Goal: Task Accomplishment & Management: Use online tool/utility

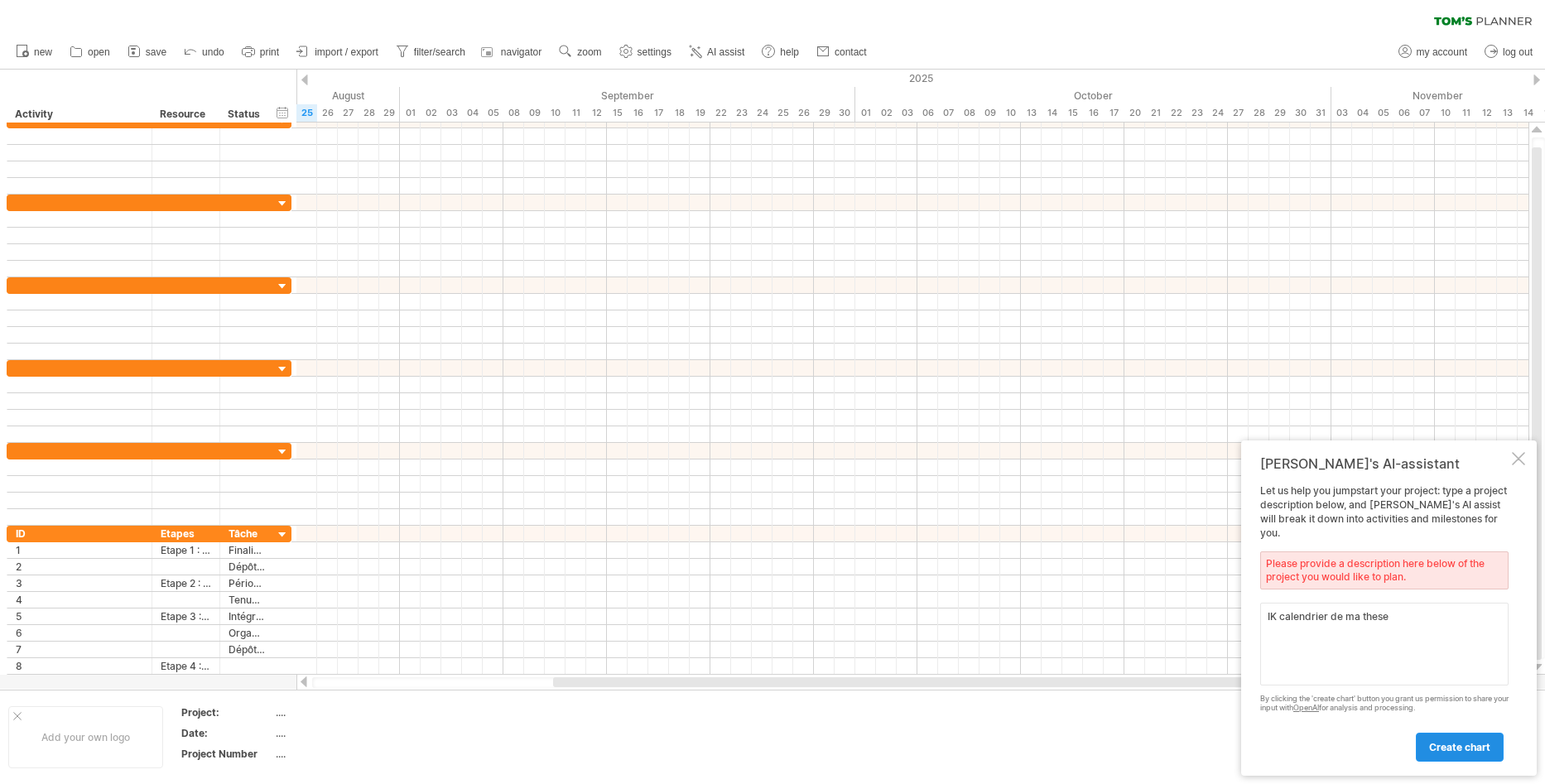
type textarea "IK calendrier de ma these"
click at [1456, 737] on link "create chart" at bounding box center [1460, 747] width 88 height 29
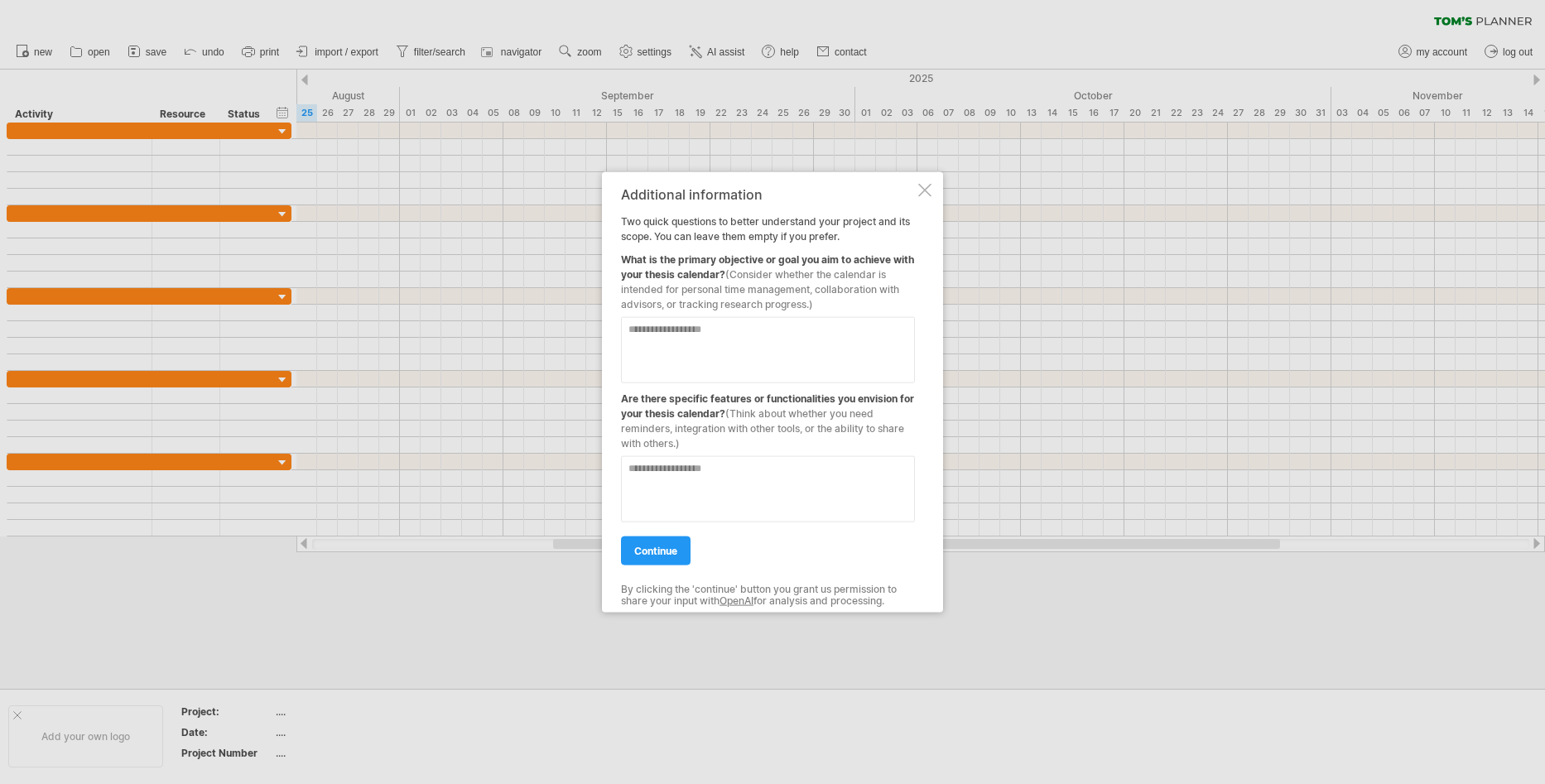
click at [700, 329] on textarea at bounding box center [768, 349] width 294 height 66
click at [691, 326] on textarea at bounding box center [768, 349] width 294 height 66
type textarea "**********"
click at [689, 495] on textarea at bounding box center [768, 488] width 294 height 66
type textarea "**"
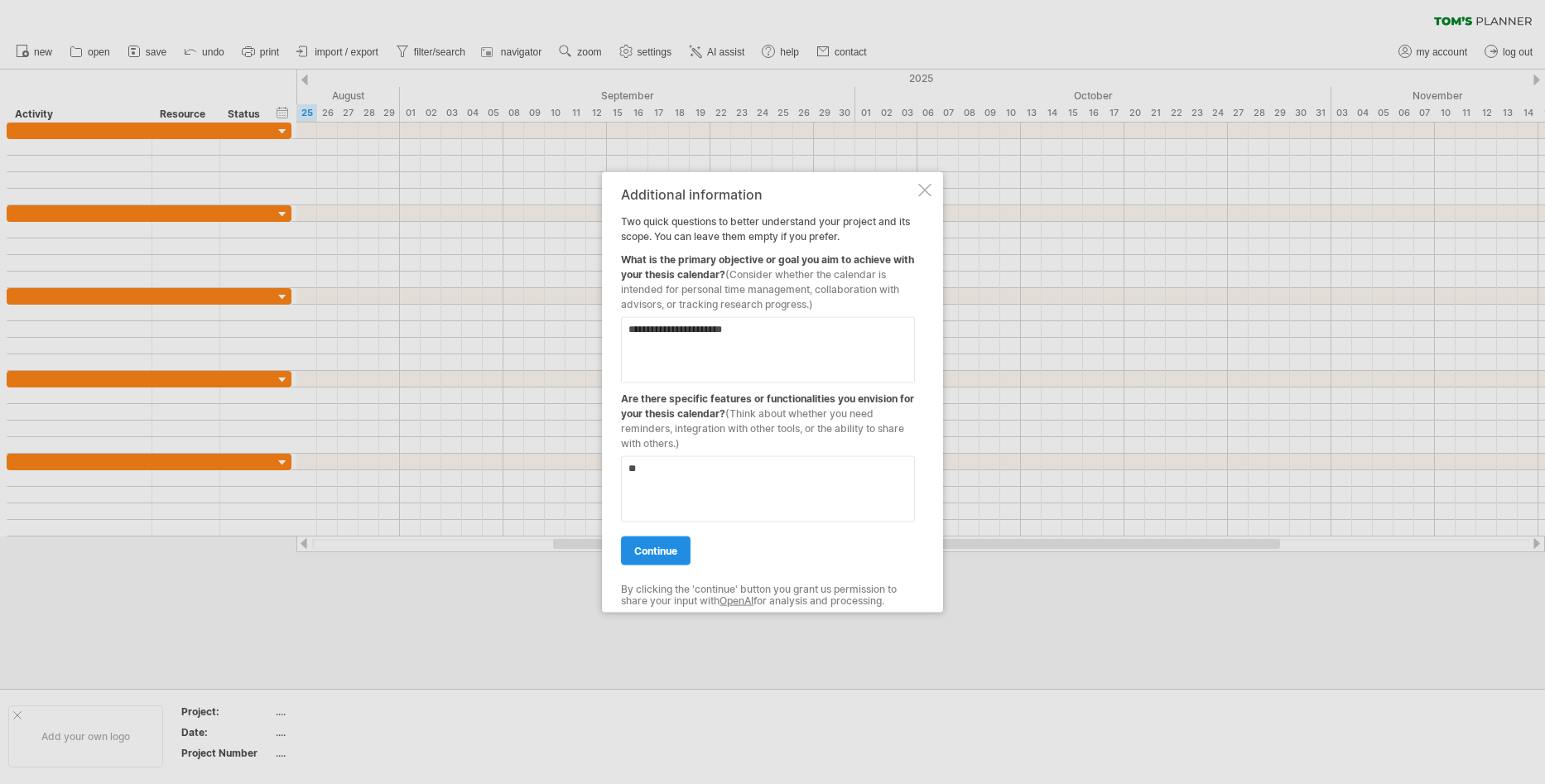
click at [675, 552] on span "continue" at bounding box center [655, 550] width 43 height 13
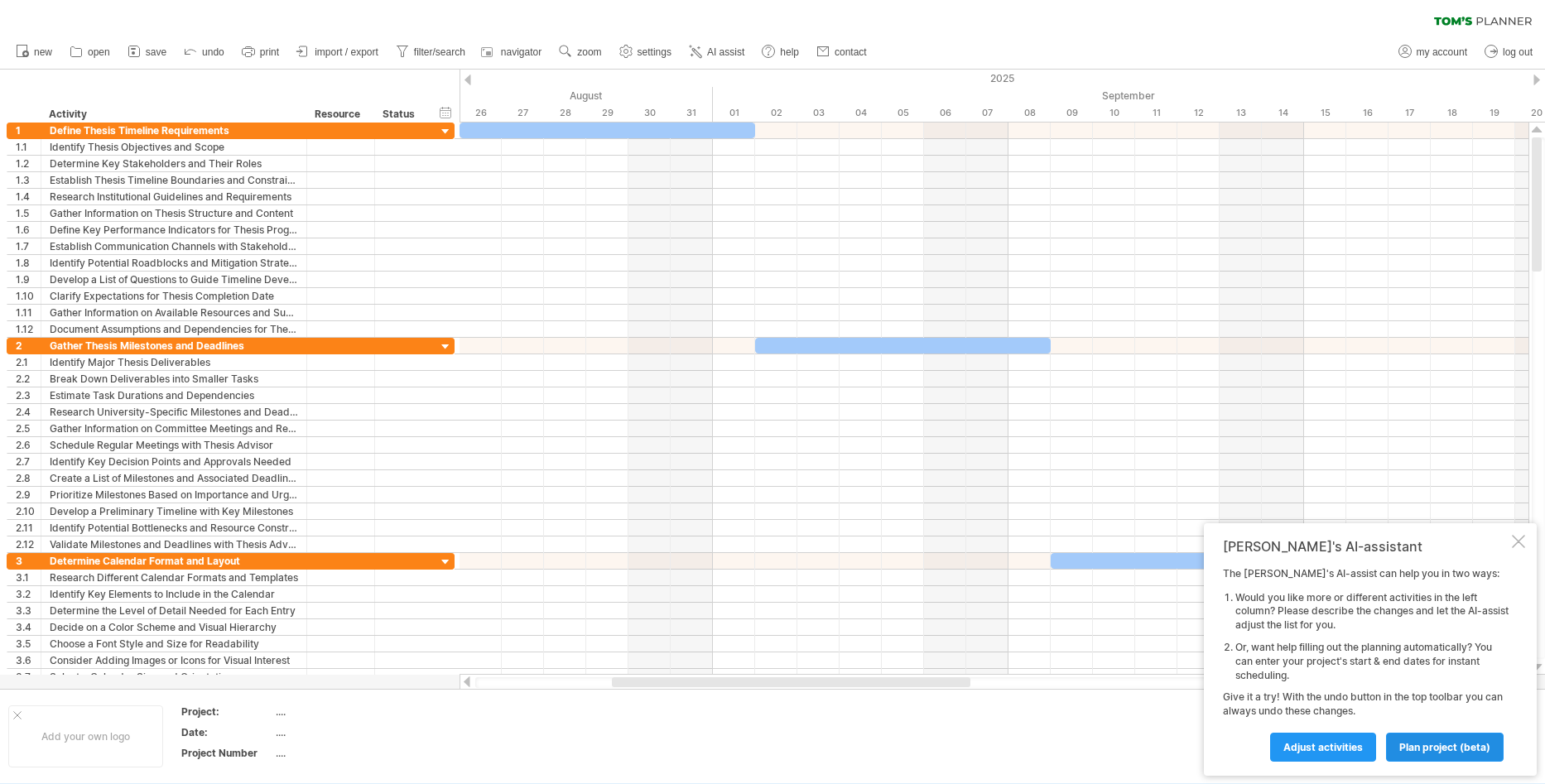
click at [1442, 746] on span "plan project (beta)" at bounding box center [1444, 746] width 91 height 13
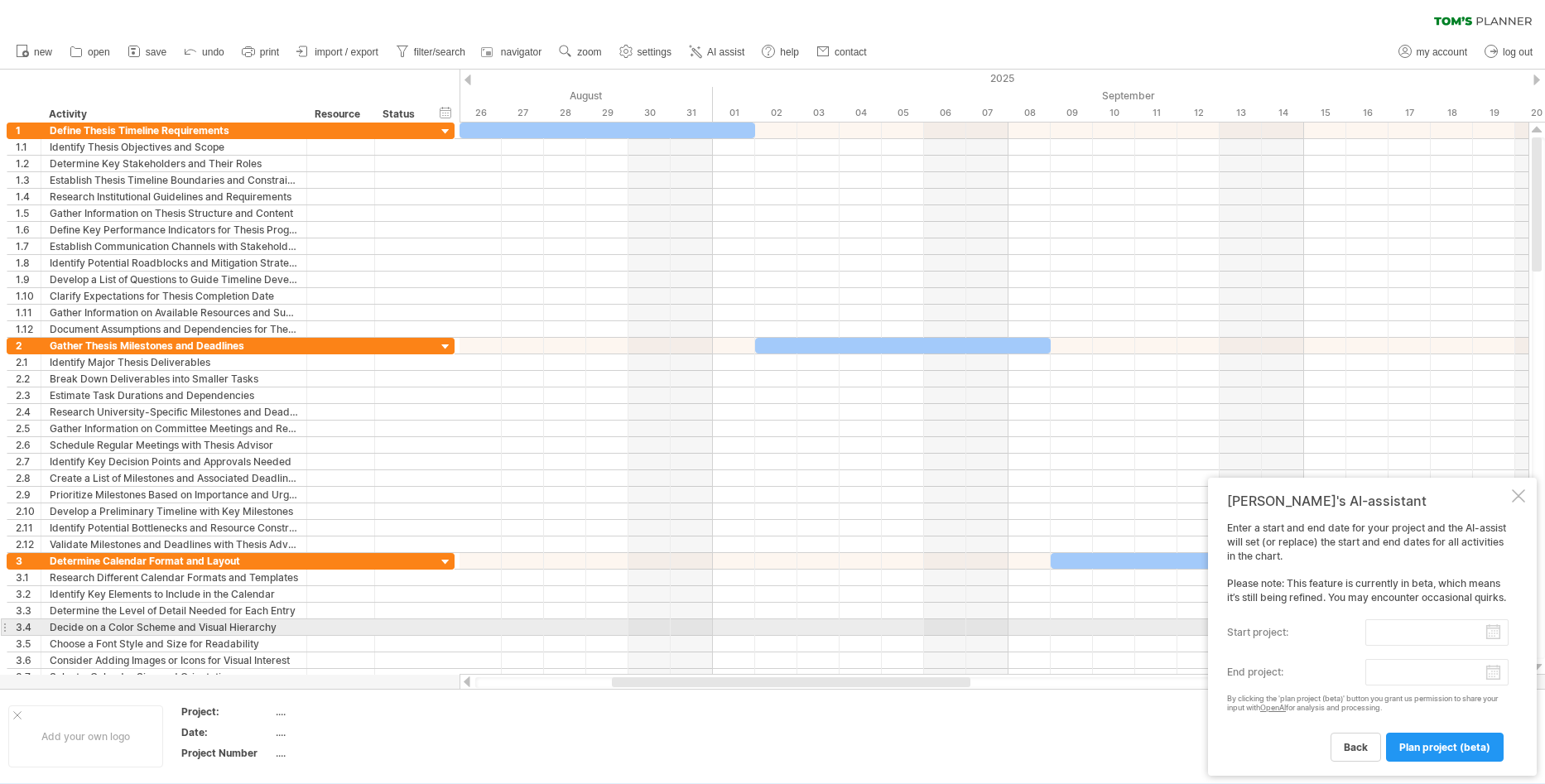
click at [1451, 634] on input "start project:" at bounding box center [1437, 632] width 143 height 26
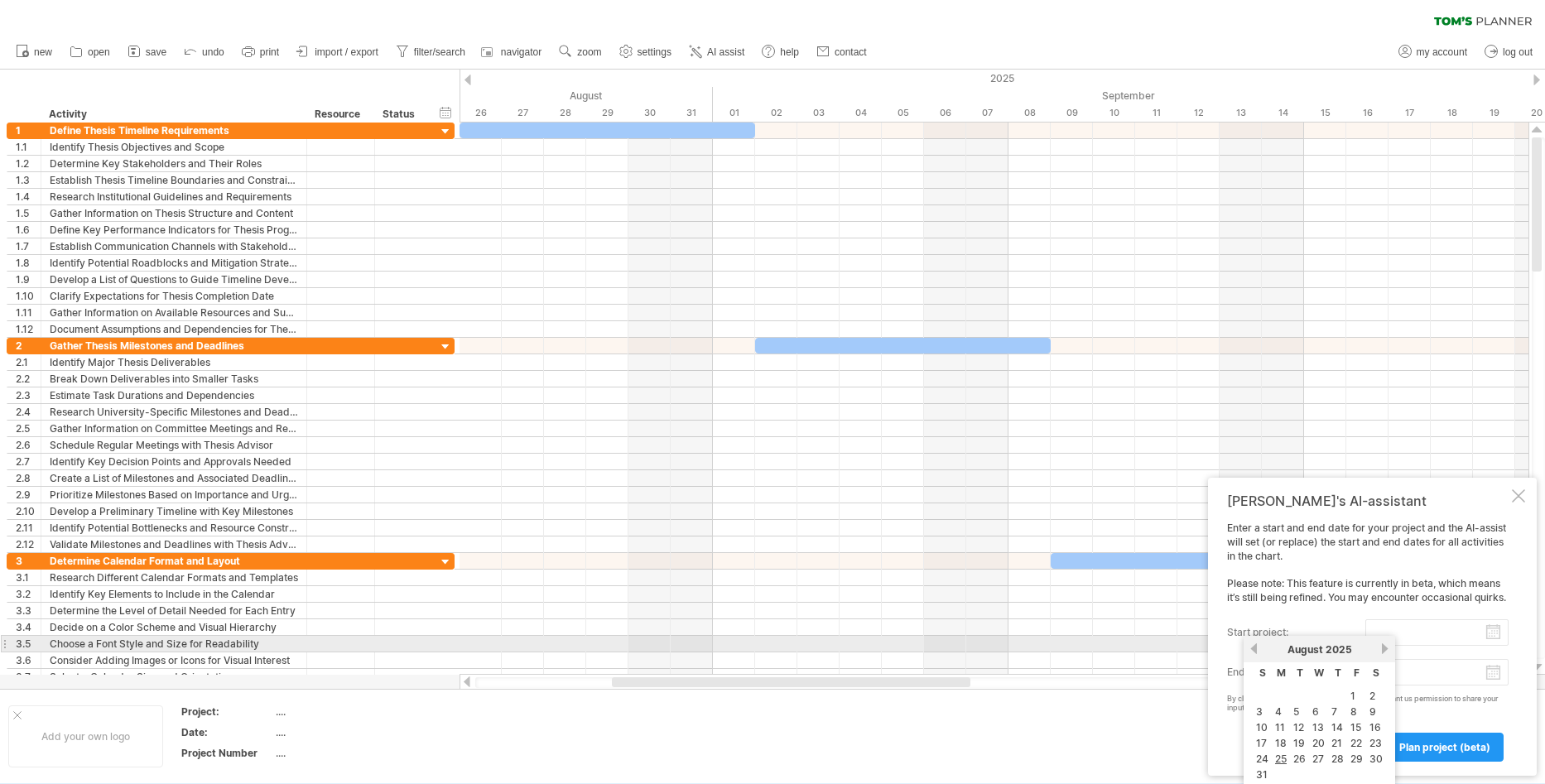
click at [1382, 649] on link "next" at bounding box center [1384, 648] width 13 height 13
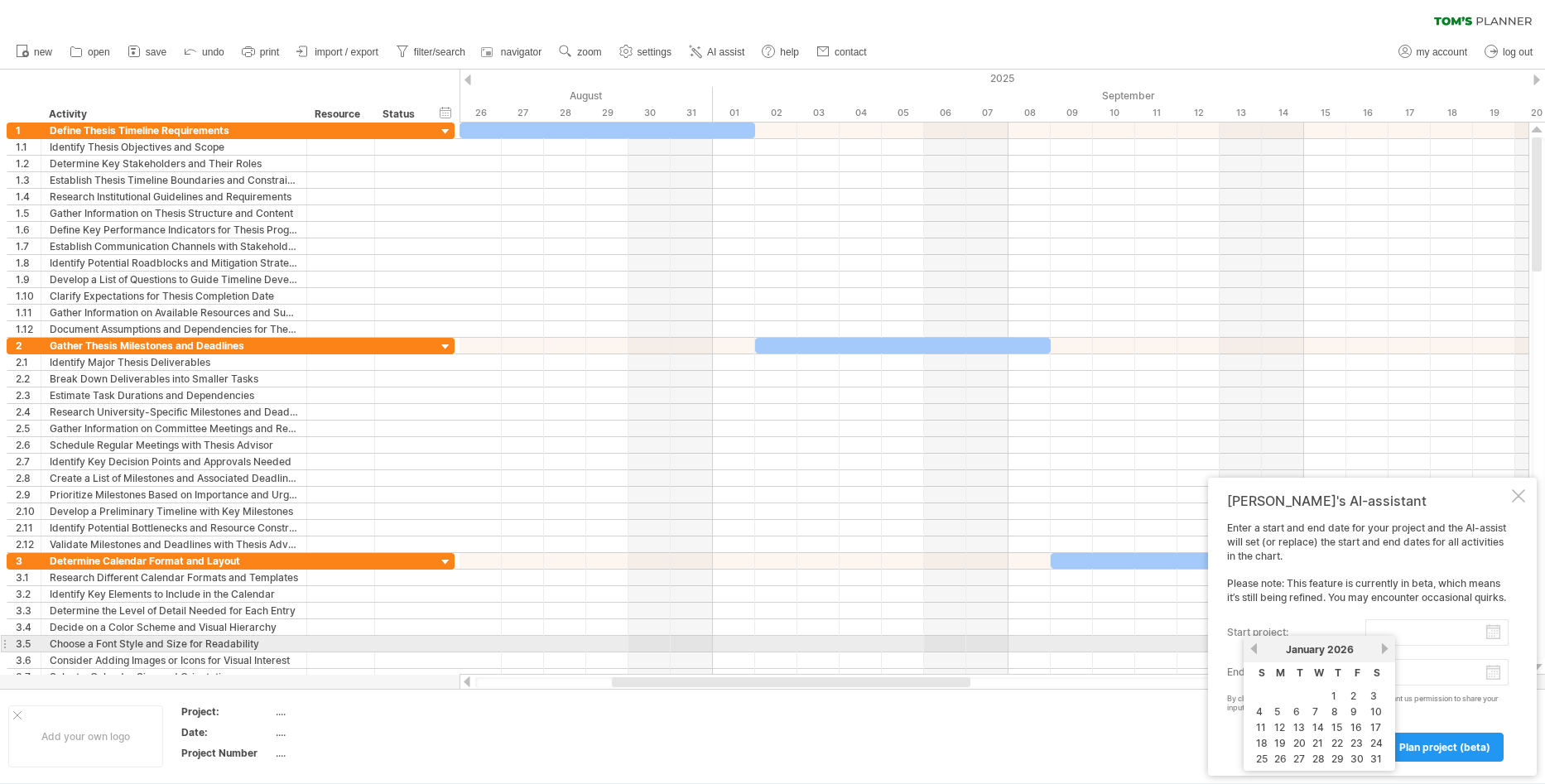
click at [1382, 649] on link "next" at bounding box center [1384, 648] width 13 height 13
click at [1382, 649] on link "next" at bounding box center [1382, 648] width 13 height 13
click at [1382, 649] on link "next" at bounding box center [1384, 648] width 13 height 13
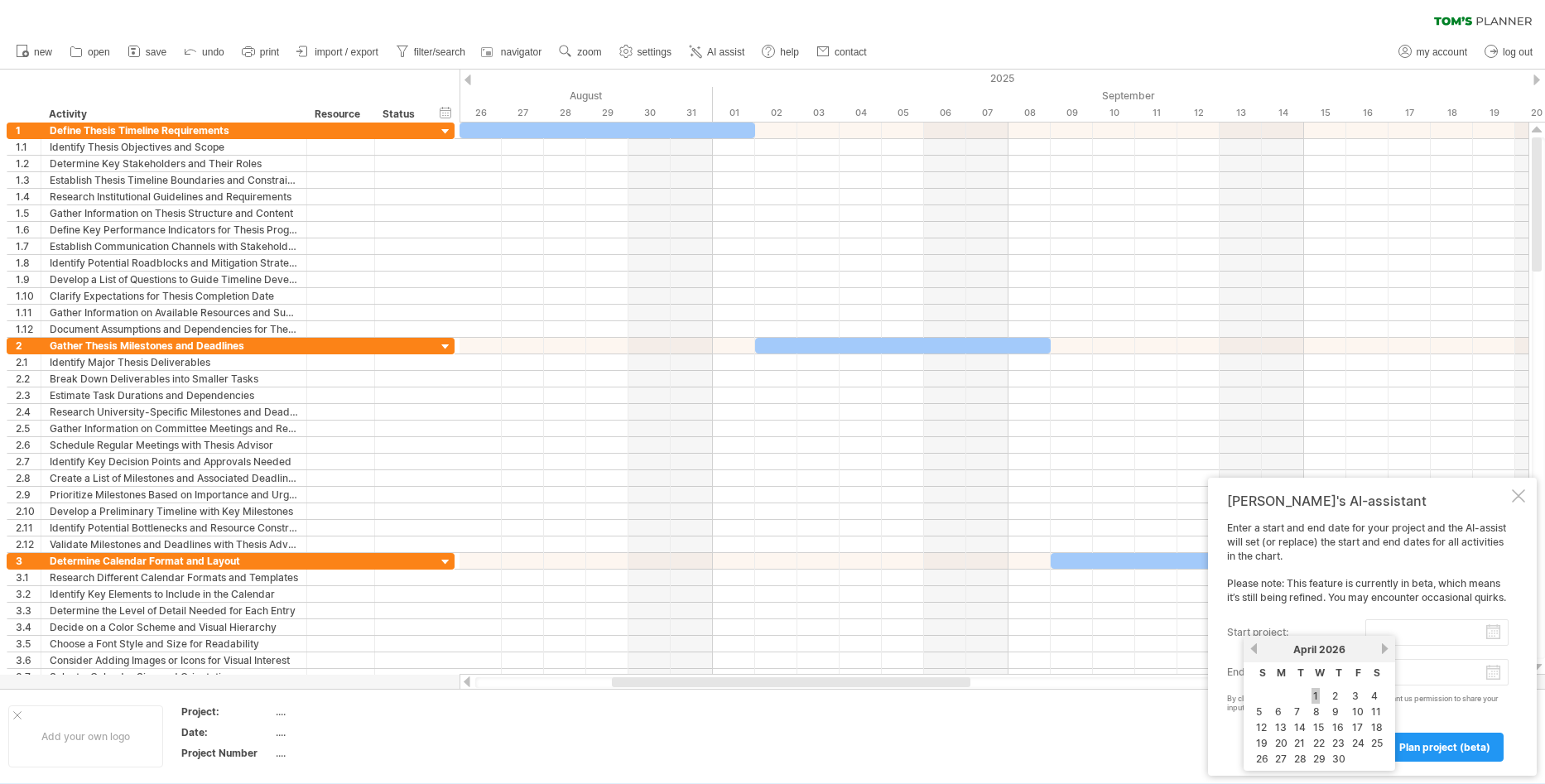
click at [1316, 698] on link "1" at bounding box center [1316, 696] width 9 height 15
type input "********"
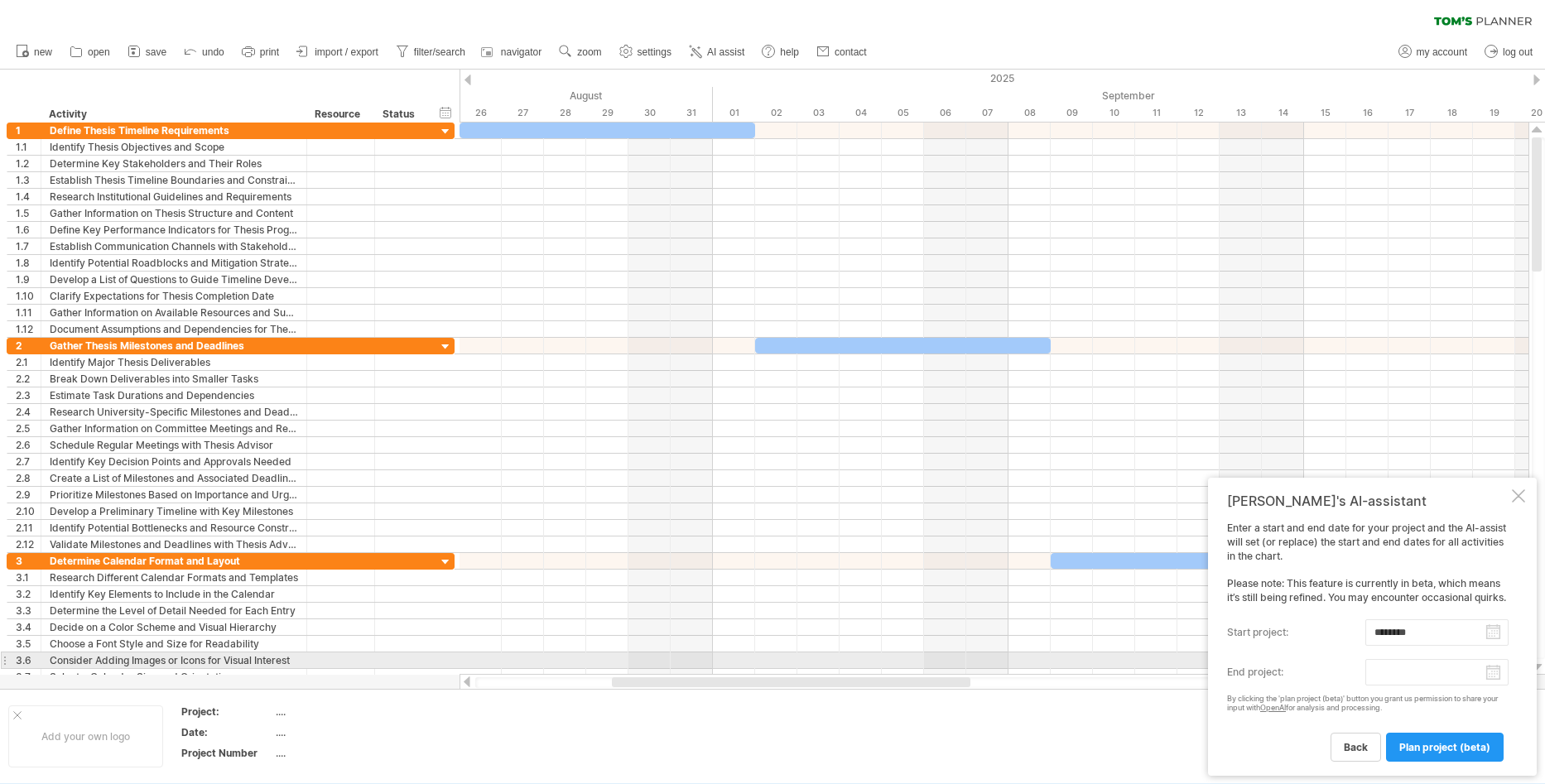
click at [1485, 668] on body "progress(100%) Trying to reach [DOMAIN_NAME] Connected again... 0% clear filter…" at bounding box center [772, 393] width 1545 height 787
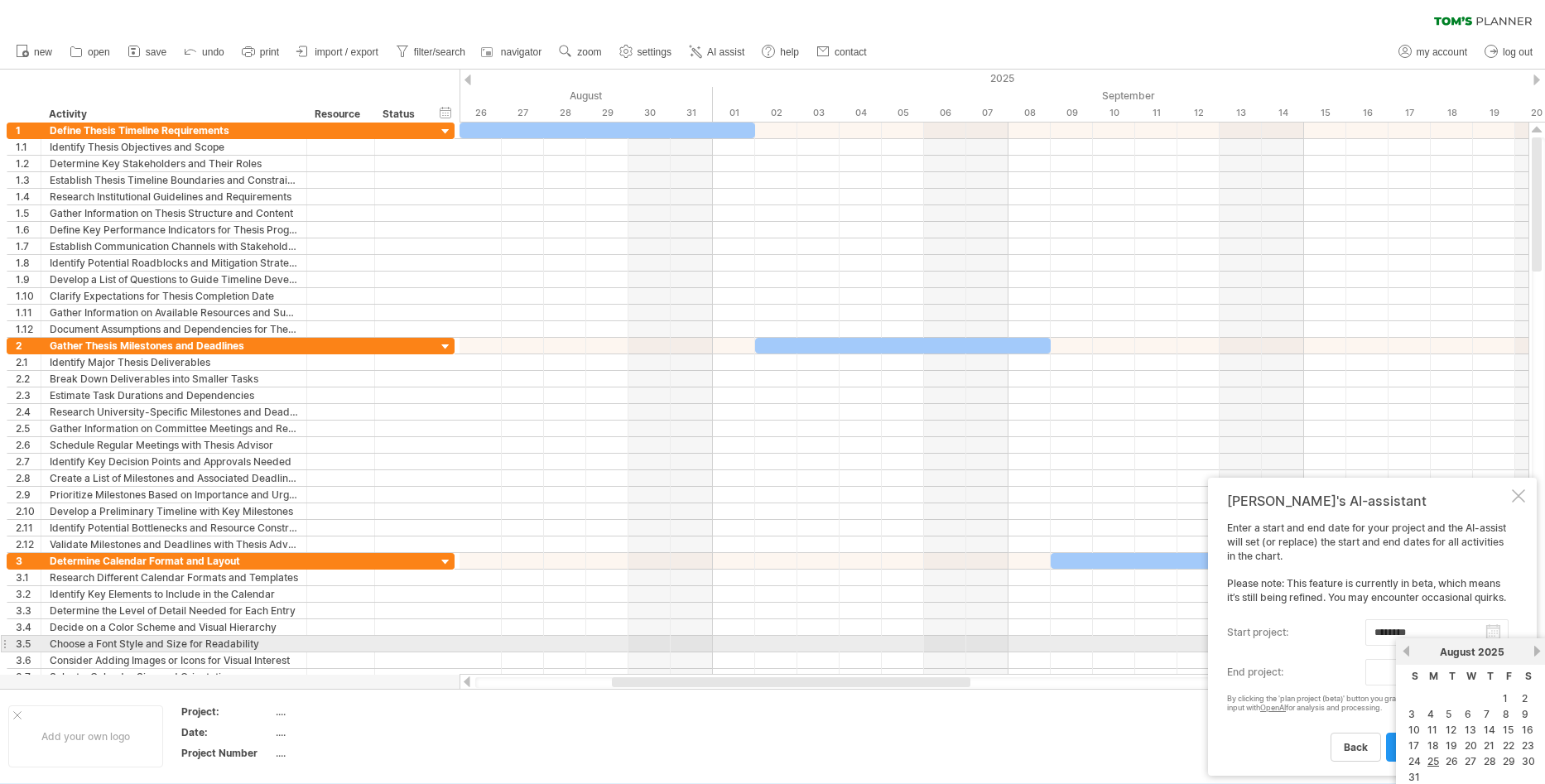
click at [1536, 650] on link "next" at bounding box center [1536, 650] width 13 height 13
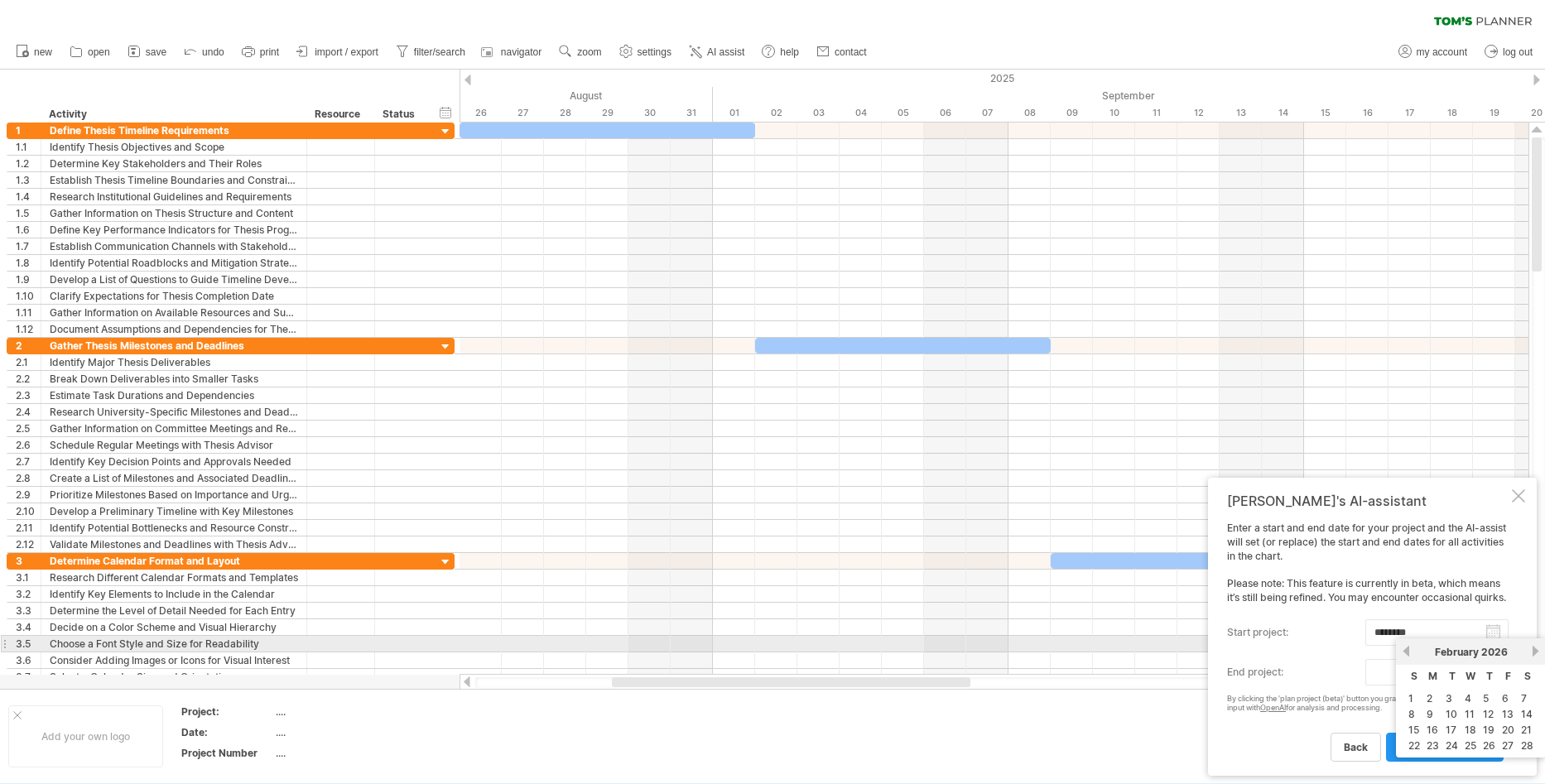
click at [1536, 650] on link "next" at bounding box center [1535, 650] width 13 height 13
click at [1536, 650] on link "next" at bounding box center [1536, 650] width 13 height 13
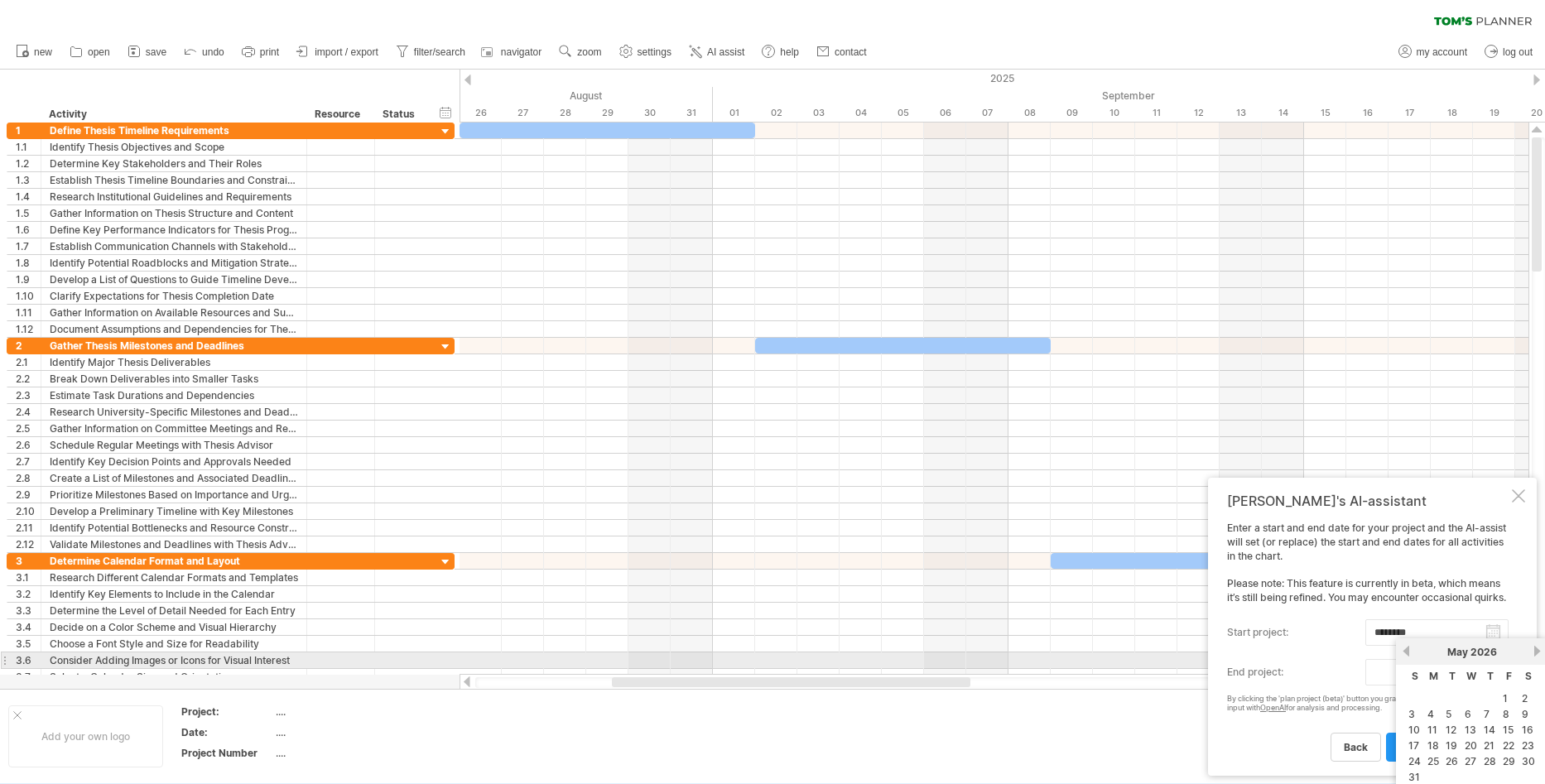
click at [1539, 652] on link "next" at bounding box center [1536, 650] width 13 height 13
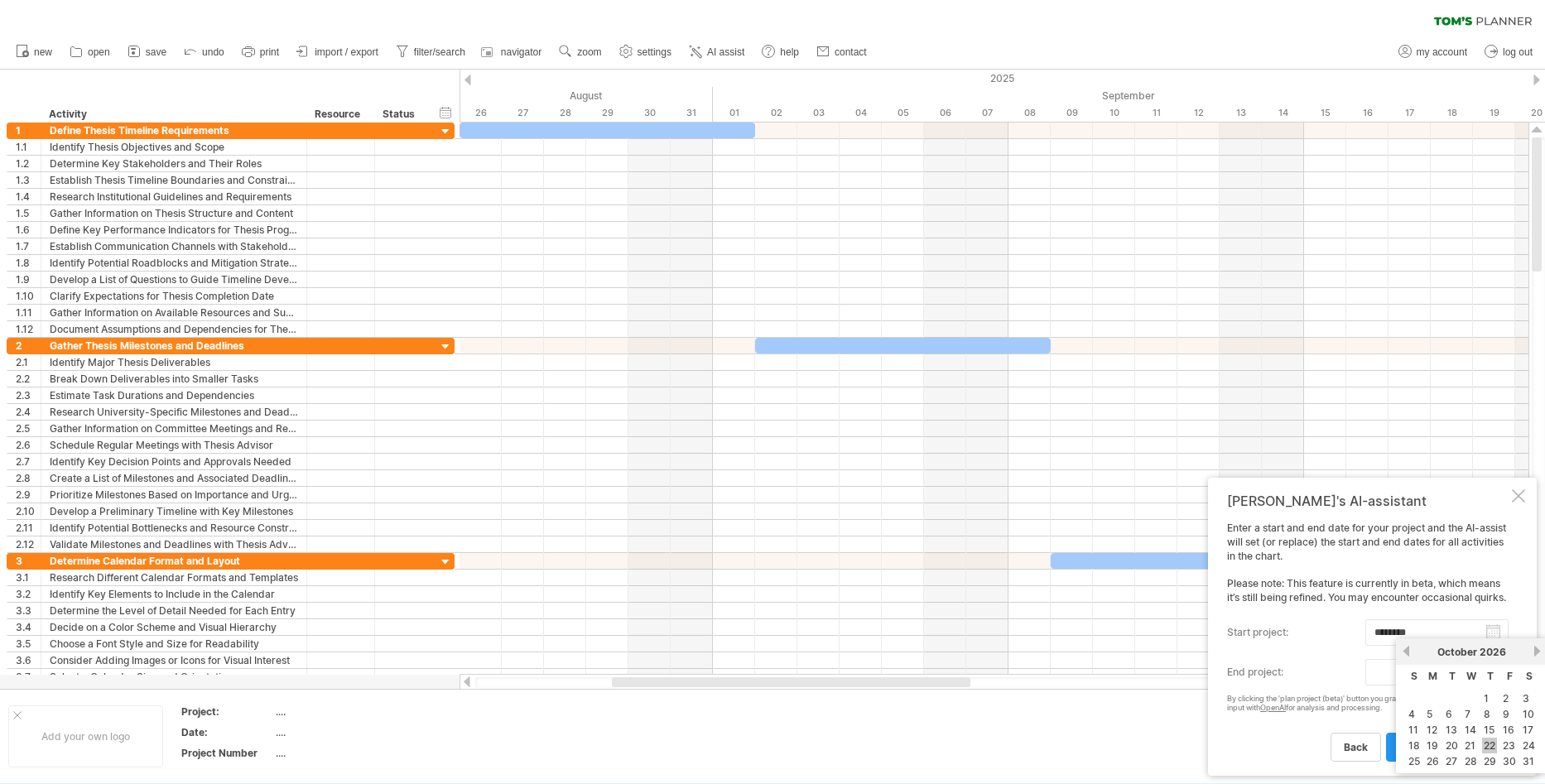
click at [1495, 742] on link "22" at bounding box center [1489, 745] width 15 height 15
type input "********"
click at [1456, 747] on span "plan project (beta)" at bounding box center [1444, 746] width 91 height 13
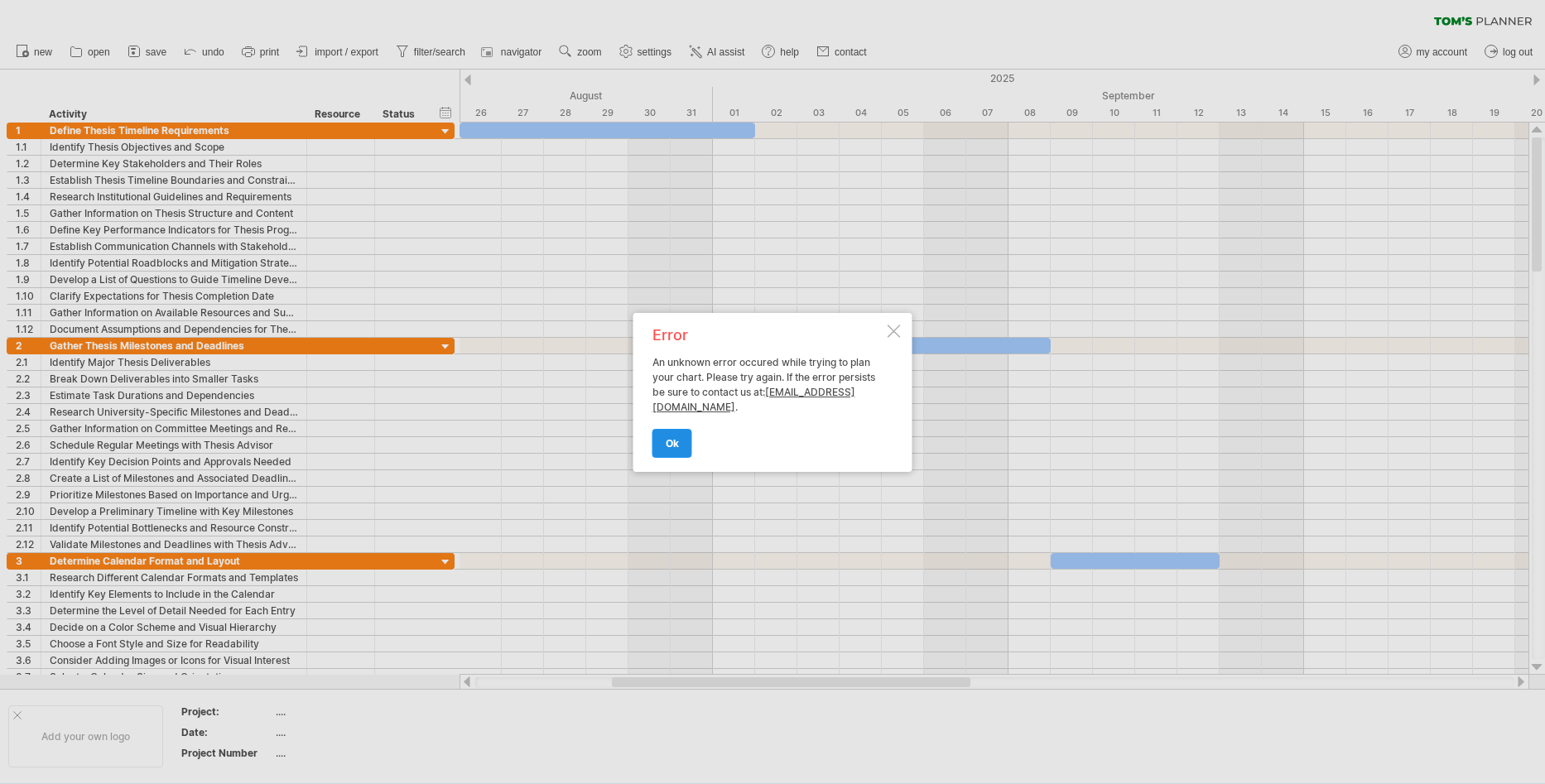
click at [678, 439] on span "ok" at bounding box center [673, 443] width 14 height 13
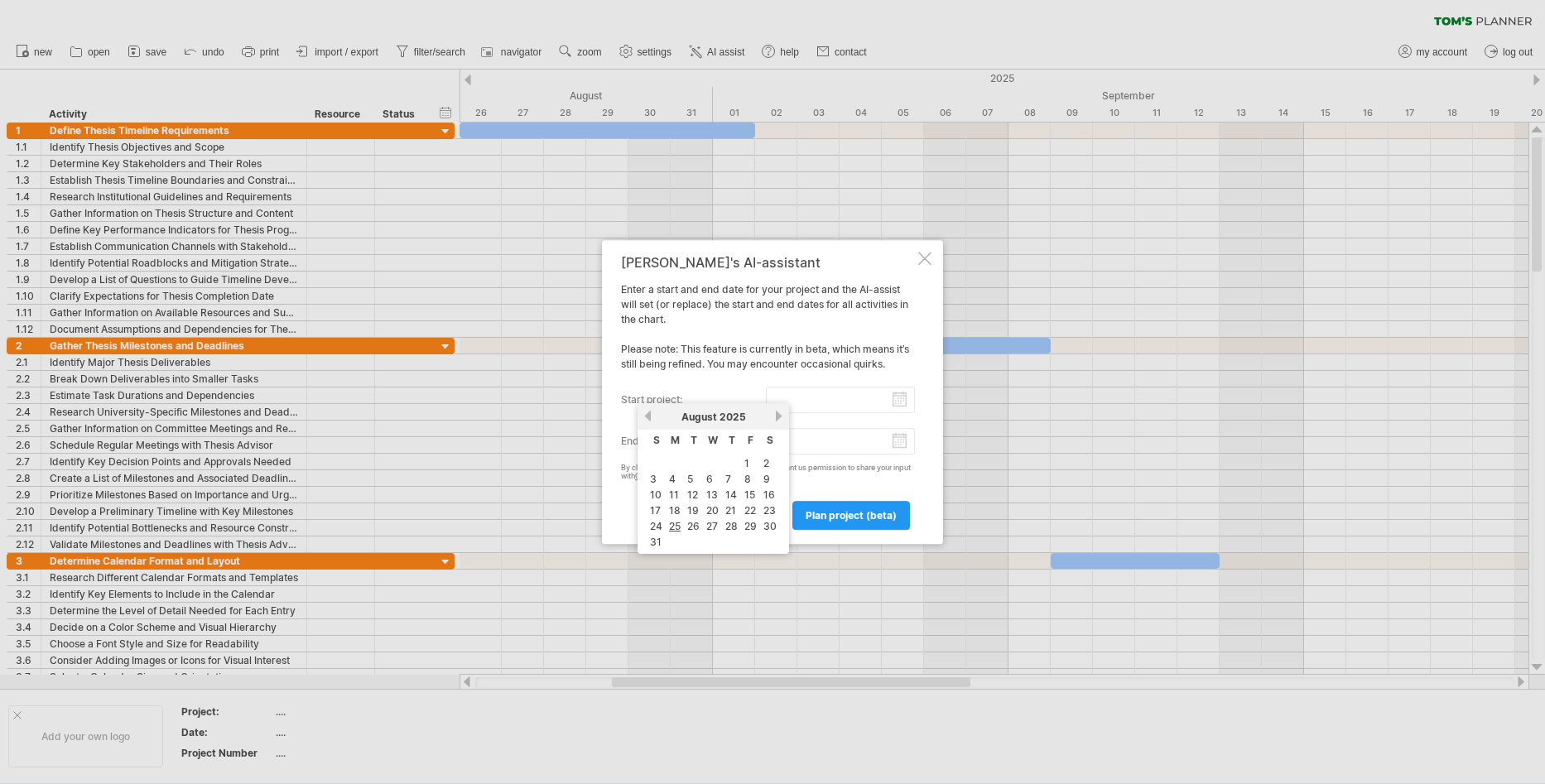
click at [903, 402] on input "start project:" at bounding box center [840, 399] width 150 height 26
click at [778, 416] on link "next" at bounding box center [778, 415] width 13 height 13
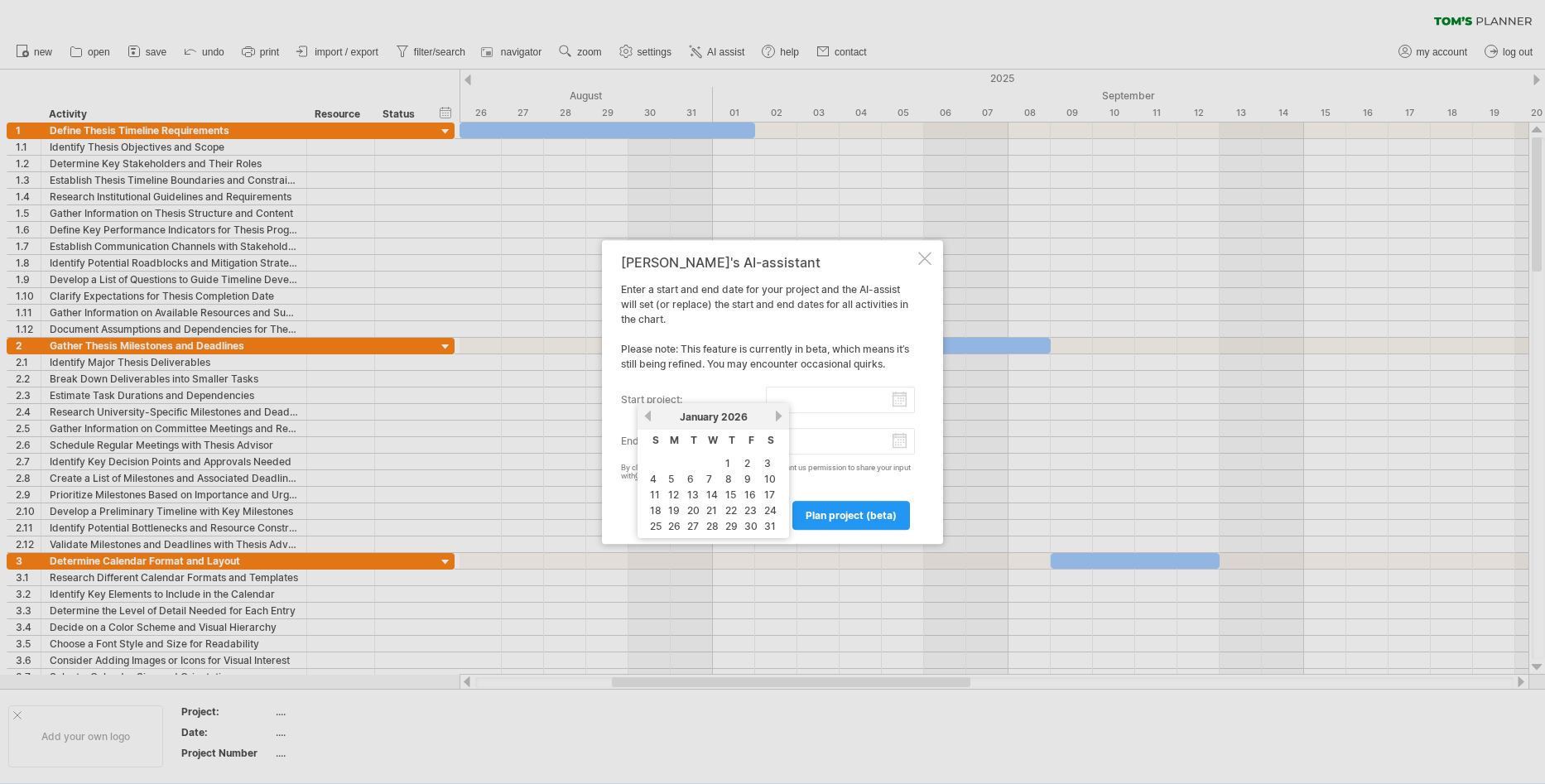
click at [778, 416] on link "next" at bounding box center [778, 415] width 13 height 13
click at [778, 416] on link "next" at bounding box center [776, 415] width 13 height 13
click at [778, 416] on link "next" at bounding box center [778, 415] width 13 height 13
click at [713, 465] on td "1" at bounding box center [713, 463] width 17 height 15
type input "********"
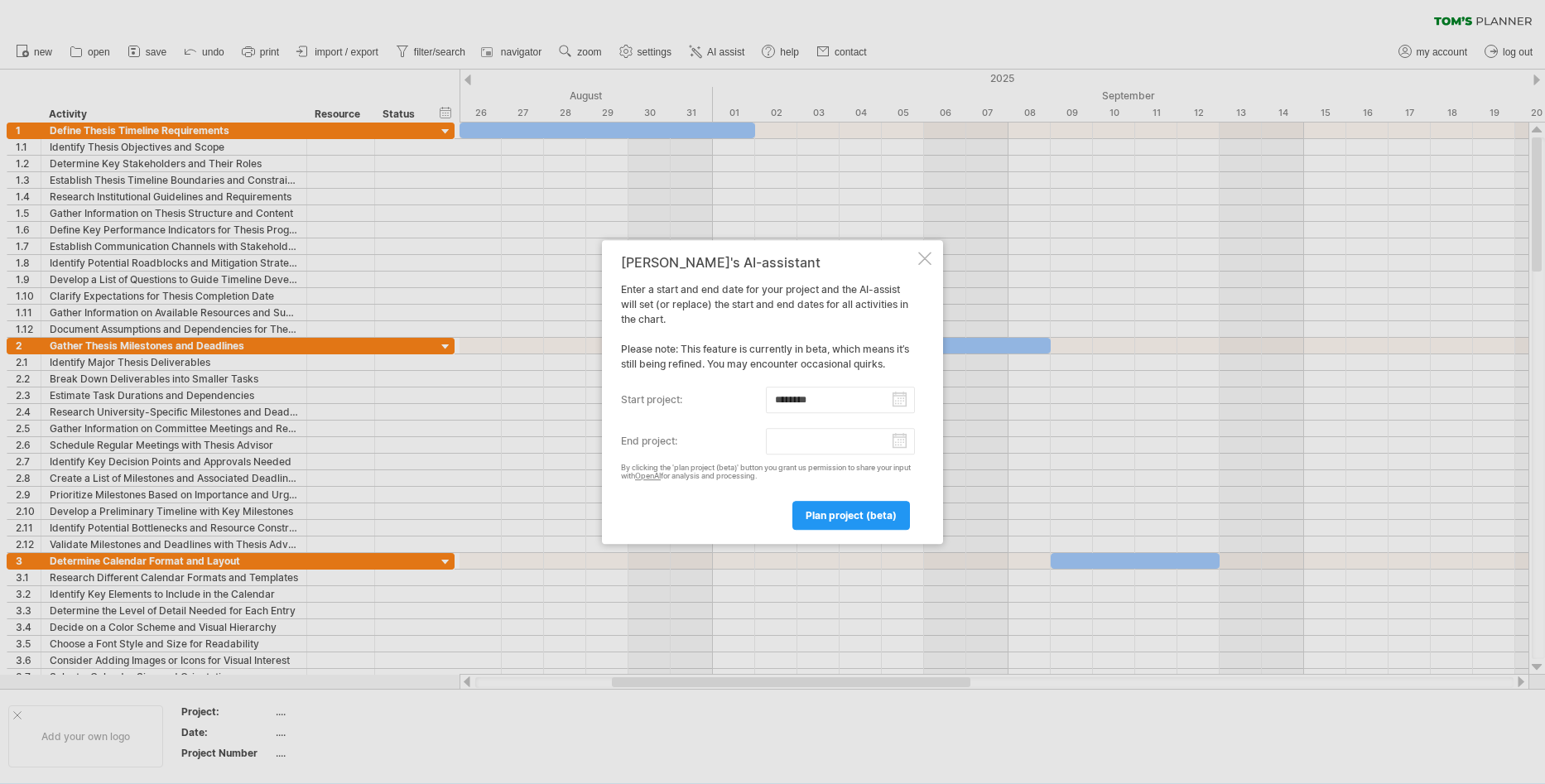
click at [897, 440] on input "end project:" at bounding box center [840, 440] width 150 height 26
click at [780, 456] on link "next" at bounding box center [778, 457] width 13 height 13
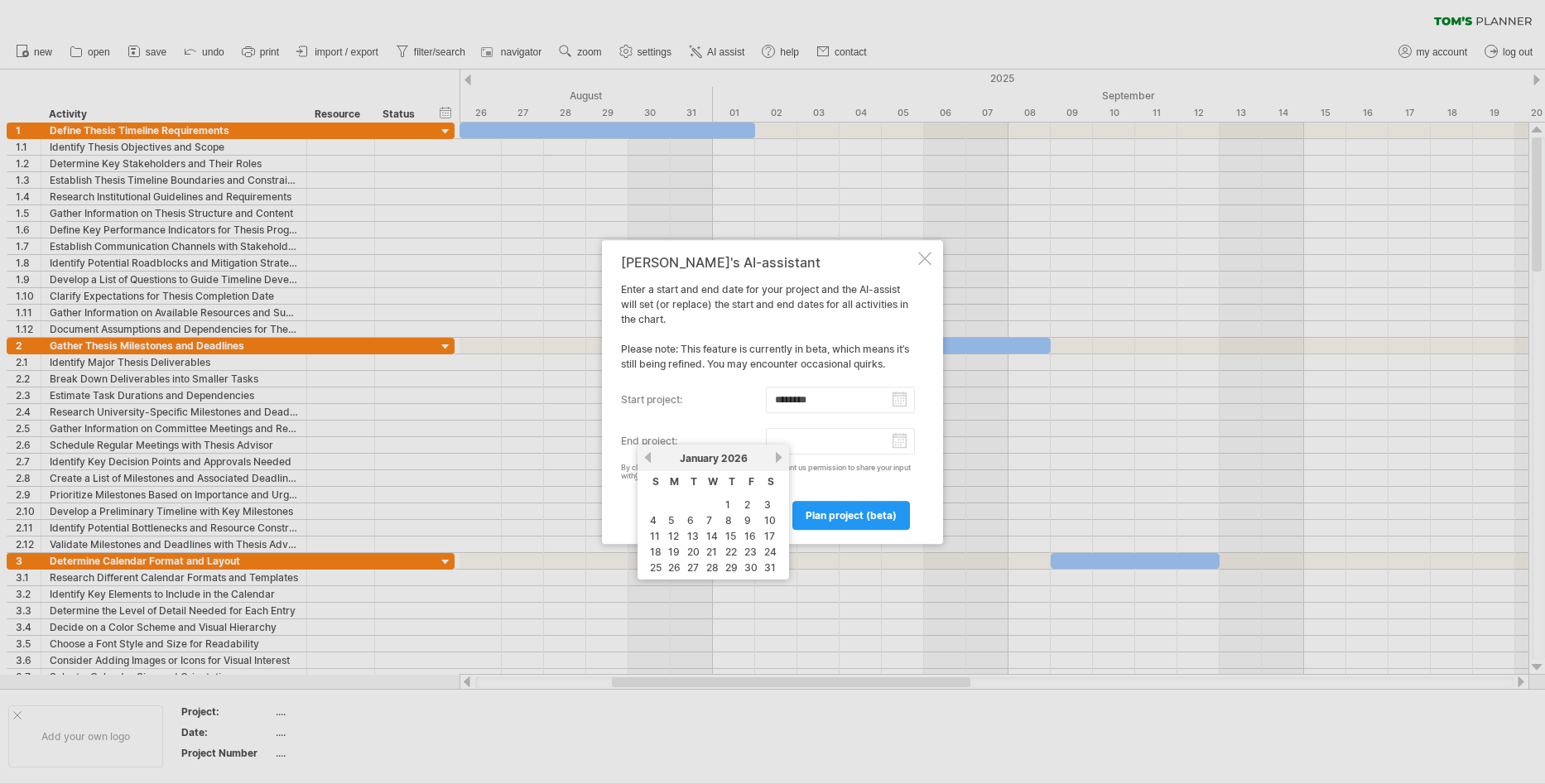
click at [780, 456] on link "next" at bounding box center [778, 457] width 13 height 13
click at [780, 456] on link "next" at bounding box center [776, 457] width 13 height 13
click at [780, 456] on link "next" at bounding box center [778, 457] width 13 height 13
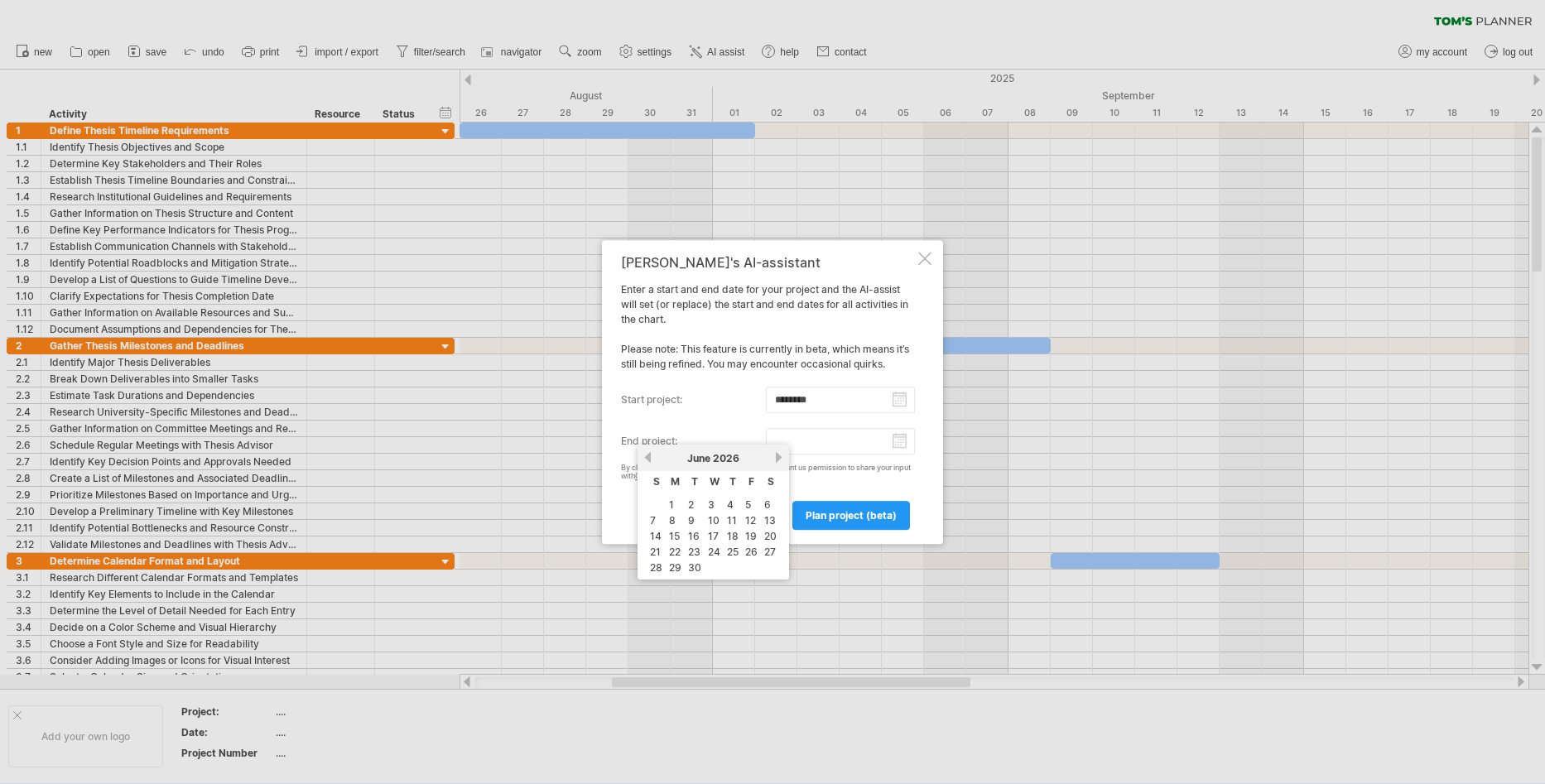
click at [780, 456] on link "next" at bounding box center [778, 457] width 13 height 13
click at [779, 456] on link "next" at bounding box center [778, 457] width 13 height 13
click at [733, 553] on link "22" at bounding box center [731, 552] width 15 height 15
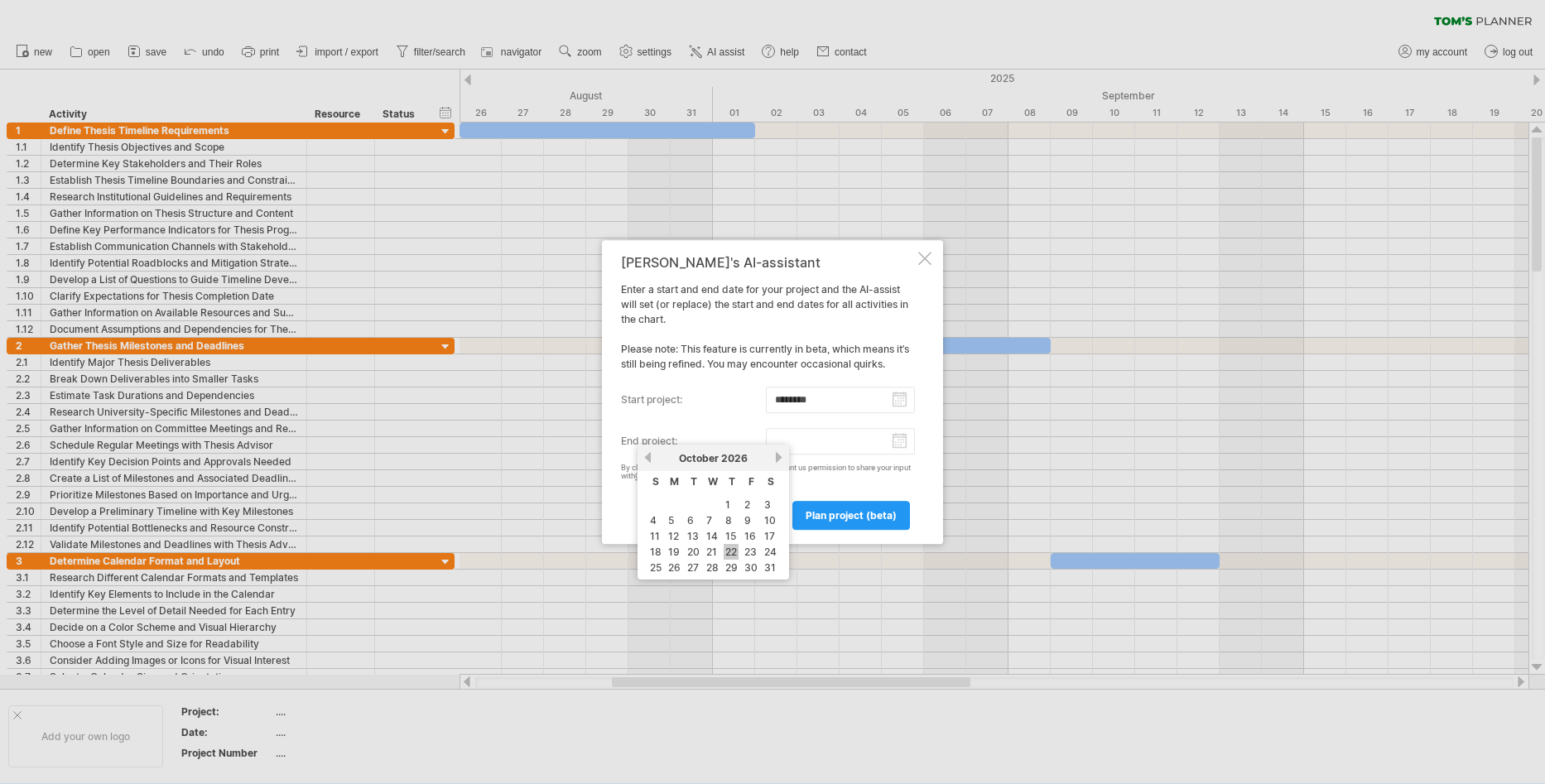
type input "********"
click at [857, 516] on span "plan project (beta)" at bounding box center [851, 515] width 91 height 13
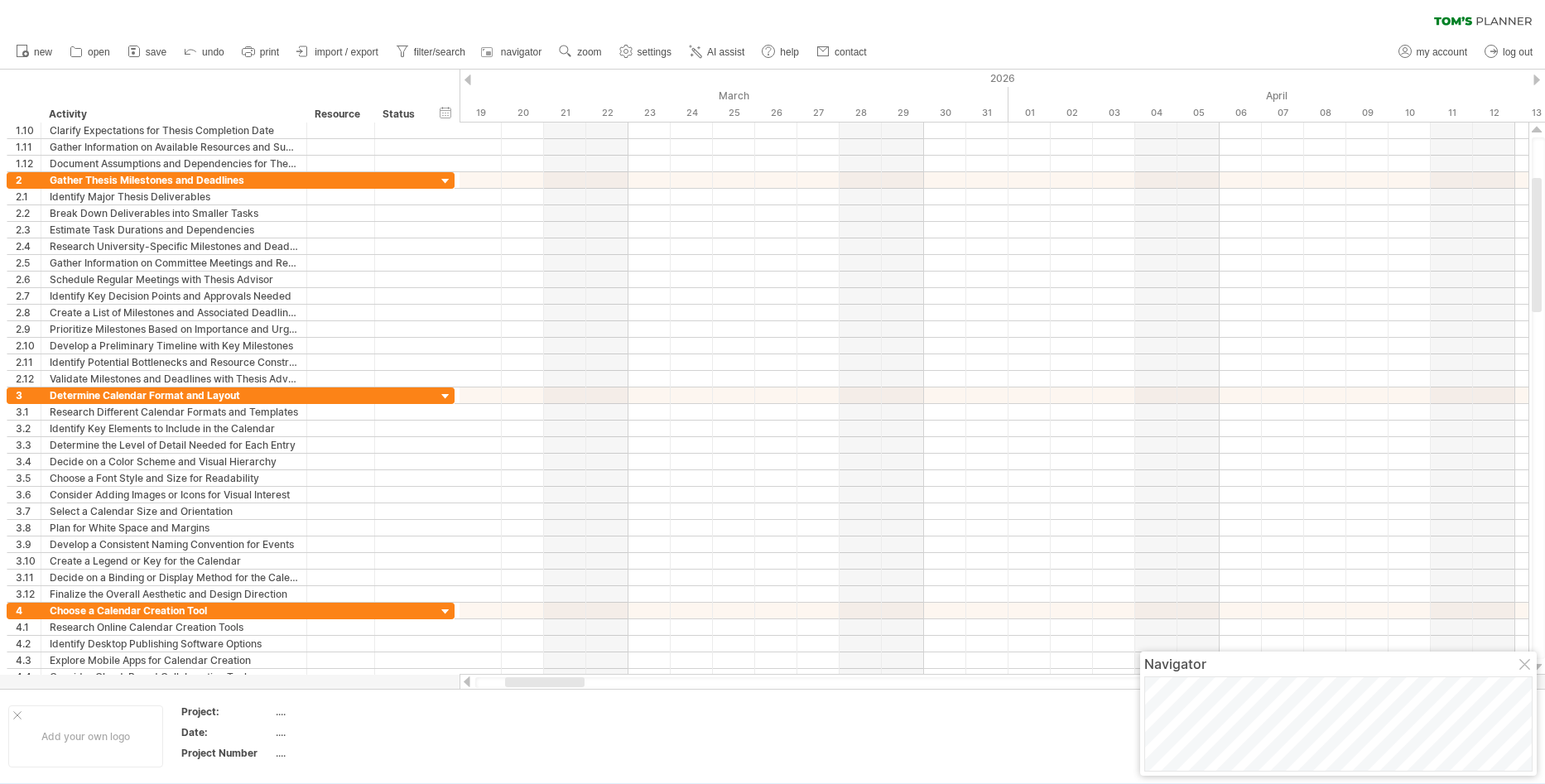
drag, startPoint x: 568, startPoint y: 677, endPoint x: 613, endPoint y: 678, distance: 45.0
click at [613, 678] on div at bounding box center [994, 681] width 1070 height 16
click at [613, 678] on div at bounding box center [994, 682] width 1039 height 11
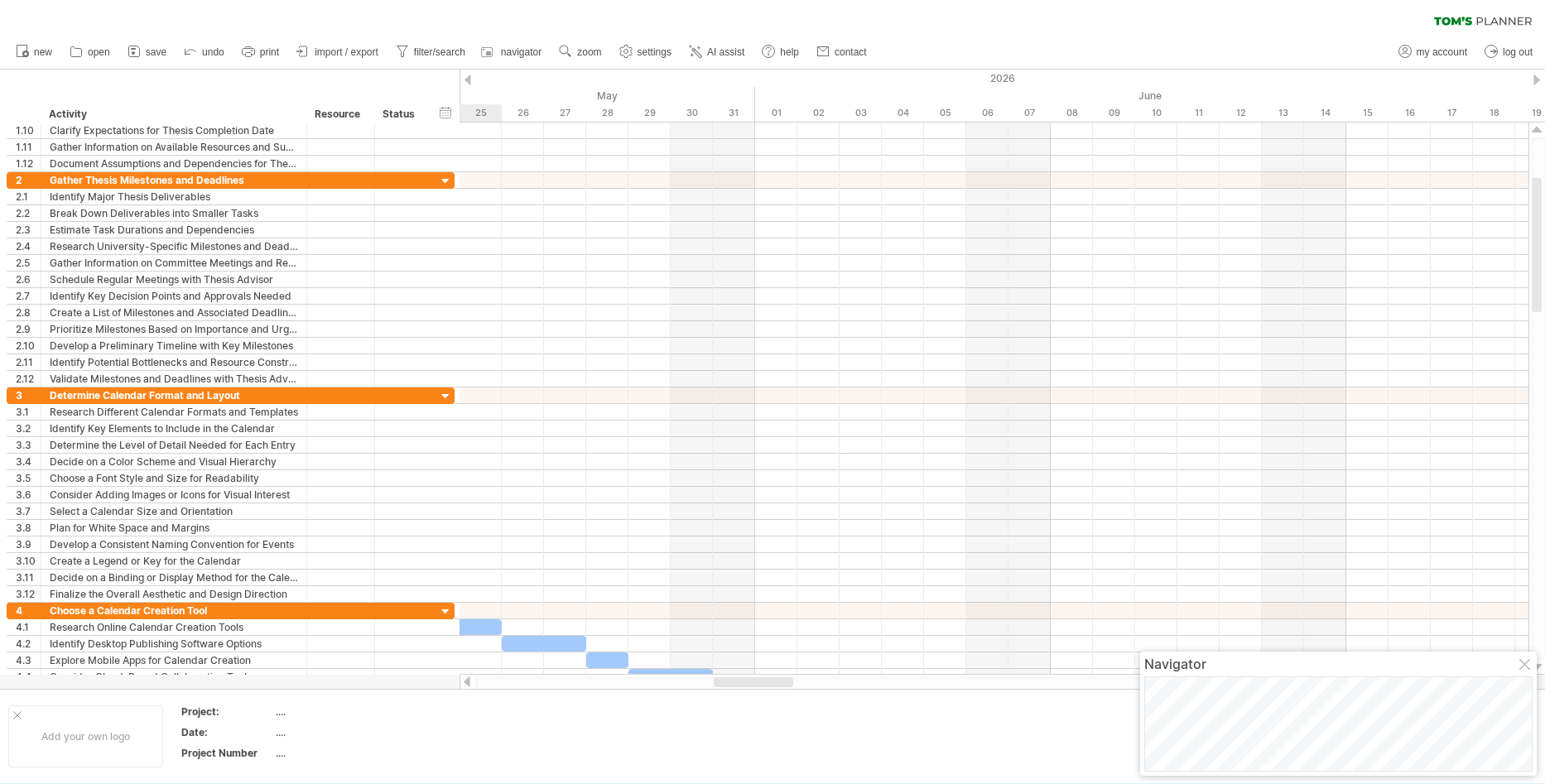
drag, startPoint x: 581, startPoint y: 680, endPoint x: 789, endPoint y: 684, distance: 208.0
click at [789, 684] on div at bounding box center [753, 682] width 79 height 10
